Goal: Information Seeking & Learning: Find specific page/section

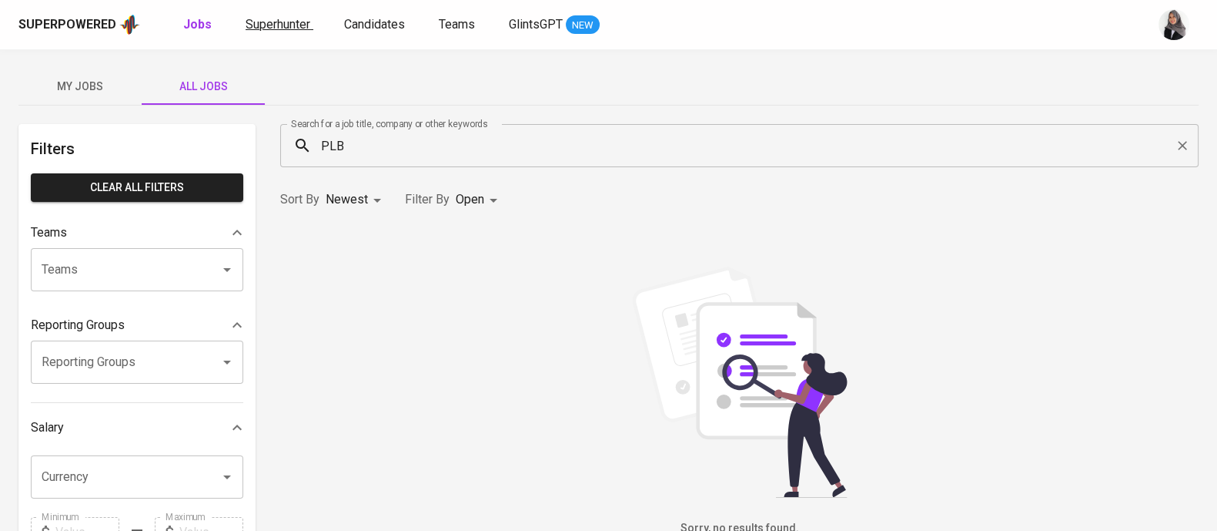
click at [288, 18] on span "Superhunter" at bounding box center [278, 24] width 65 height 15
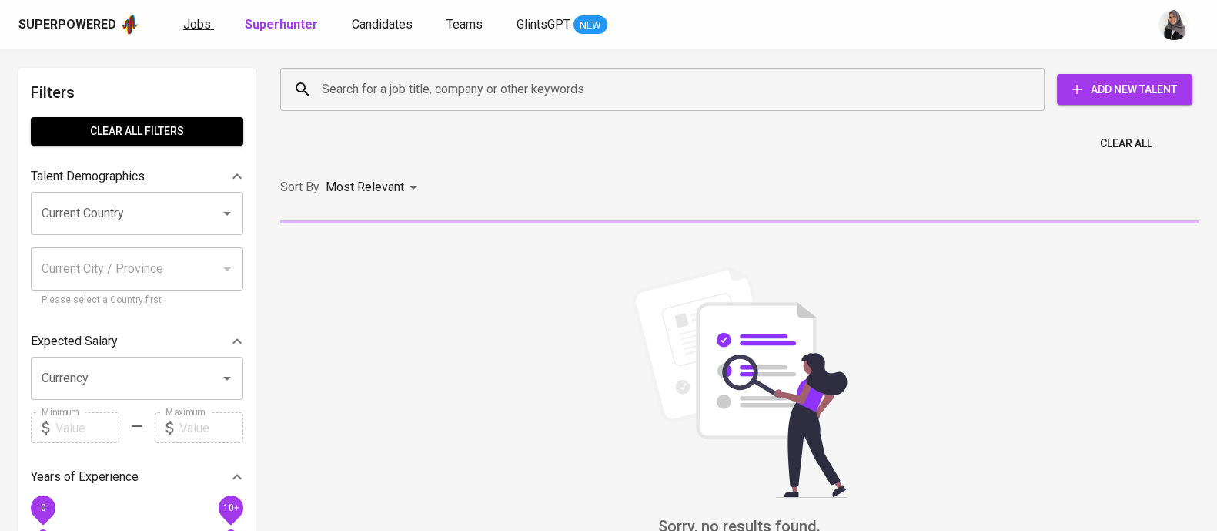
click at [192, 25] on span "Jobs" at bounding box center [197, 24] width 28 height 15
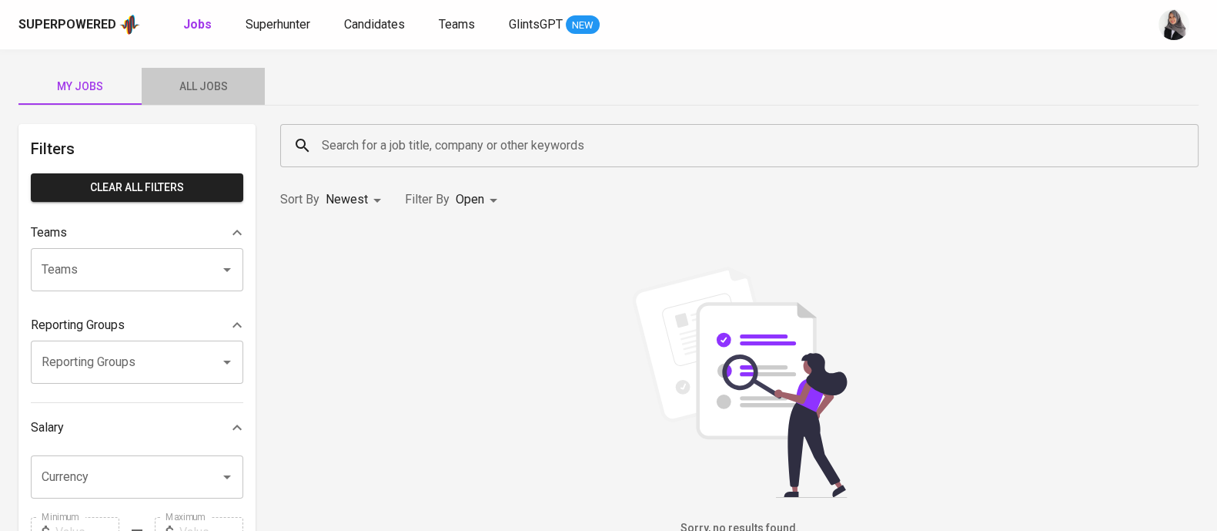
click at [201, 89] on span "All Jobs" at bounding box center [203, 86] width 105 height 19
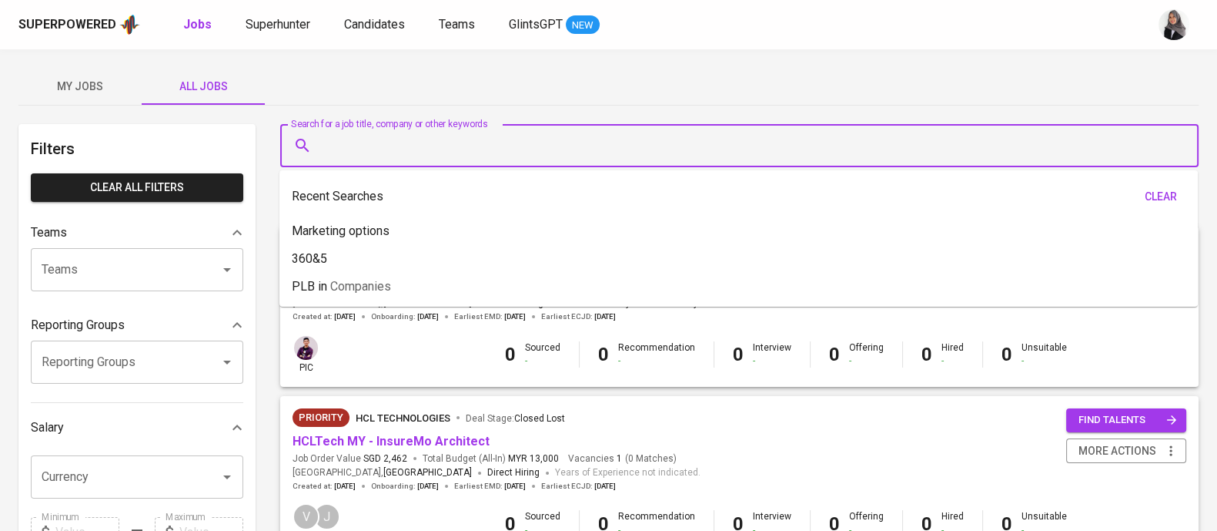
click at [430, 140] on input "Search for a job title, company or other keywords" at bounding box center [743, 145] width 851 height 29
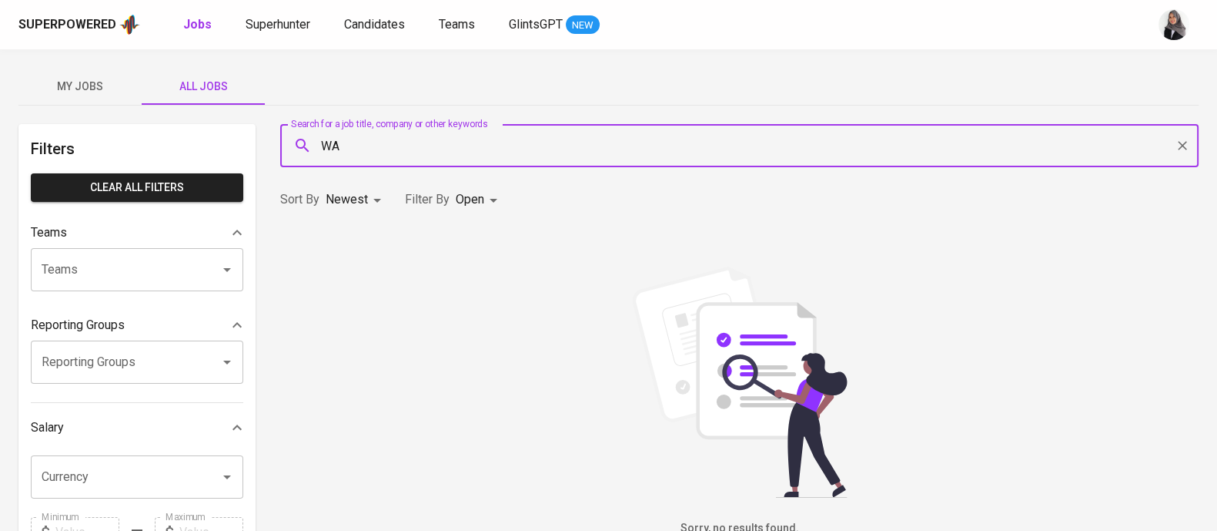
type input "W"
